Goal: Register for event/course

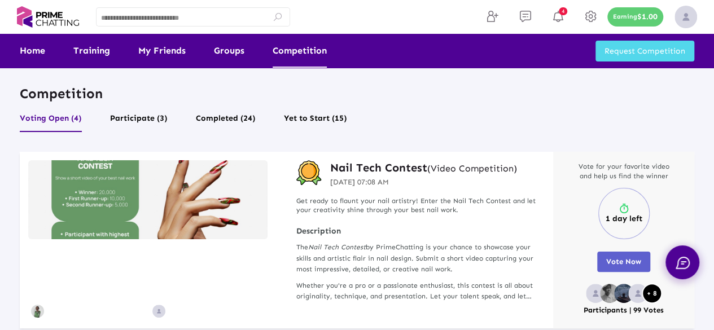
click at [355, 167] on h3 "Nail Tech Contest (Video Competition)" at bounding box center [423, 167] width 187 height 15
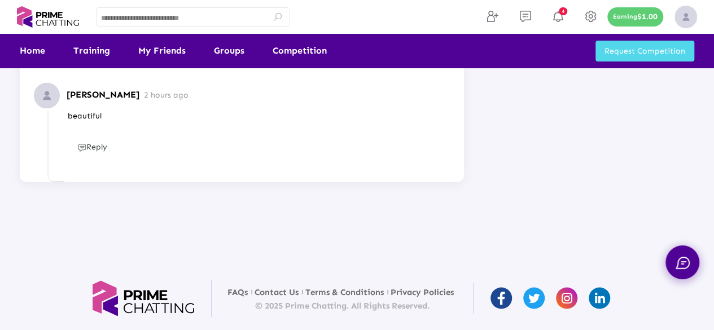
scroll to position [1080, 0]
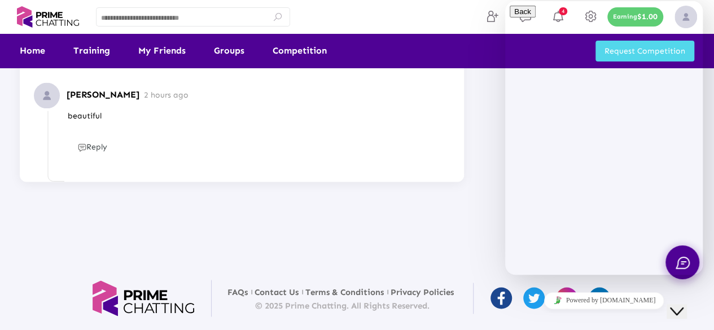
click at [681, 309] on button "Close Chat This icon closes the chat window." at bounding box center [677, 311] width 20 height 15
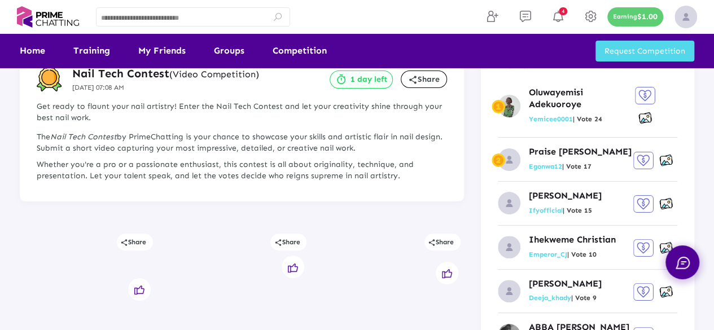
scroll to position [0, 0]
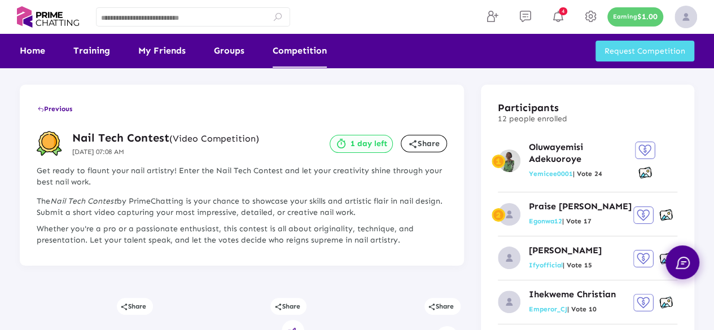
click at [298, 51] on link "Competition" at bounding box center [300, 51] width 54 height 34
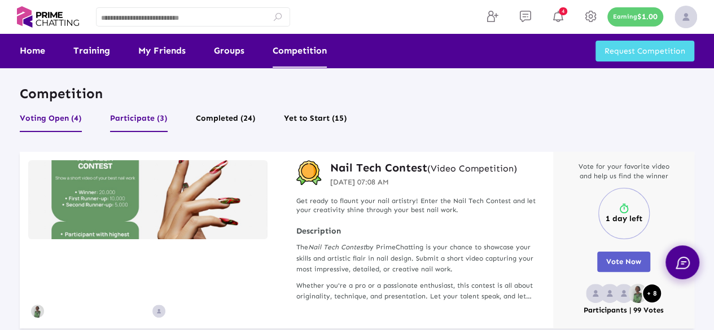
click at [129, 116] on button "Participate (3)" at bounding box center [139, 121] width 58 height 21
